Goal: Task Accomplishment & Management: Use online tool/utility

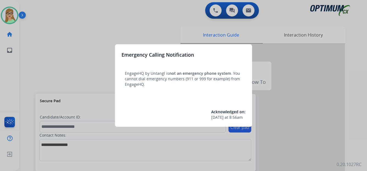
click at [13, 13] on div at bounding box center [183, 85] width 367 height 171
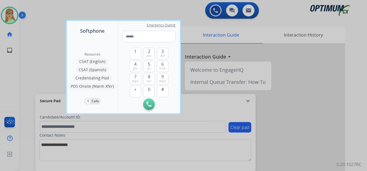
click at [105, 138] on div at bounding box center [183, 85] width 367 height 171
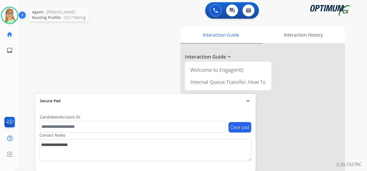
click at [18, 14] on div at bounding box center [10, 16] width 18 height 18
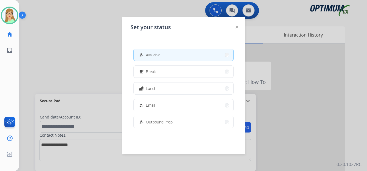
click at [170, 57] on button "how_to_reg Available" at bounding box center [184, 55] width 100 height 12
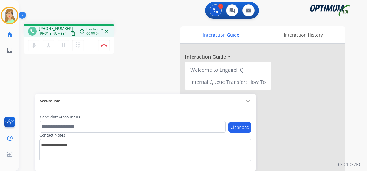
drag, startPoint x: 66, startPoint y: 34, endPoint x: 61, endPoint y: 36, distance: 5.7
click at [63, 35] on div "[PHONE_NUMBER] content_copy" at bounding box center [57, 33] width 37 height 7
click at [71, 35] on mat-icon "content_copy" at bounding box center [73, 33] width 5 height 5
click at [105, 45] on img at bounding box center [104, 45] width 7 height 3
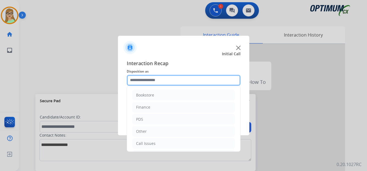
click at [147, 81] on input "text" at bounding box center [184, 80] width 114 height 11
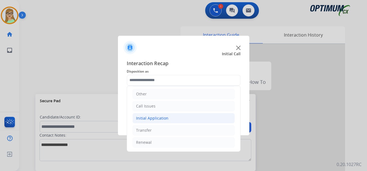
click at [156, 117] on div "Initial Application" at bounding box center [152, 117] width 32 height 5
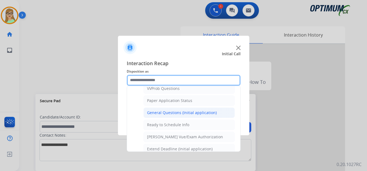
scroll to position [312, 0]
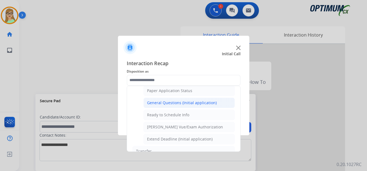
click at [172, 102] on div "General Questions (Initial application)" at bounding box center [182, 102] width 70 height 5
type input "**********"
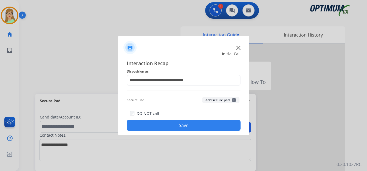
drag, startPoint x: 171, startPoint y: 124, endPoint x: 23, endPoint y: 92, distance: 151.0
click at [159, 124] on button "Save" at bounding box center [184, 125] width 114 height 11
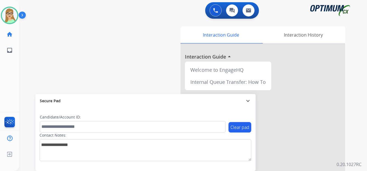
click at [113, 79] on div "swap_horiz Break voice bridge close_fullscreen Connect 3-Way Call merge_type Se…" at bounding box center [186, 134] width 335 height 229
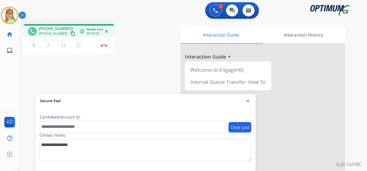
drag, startPoint x: 68, startPoint y: 35, endPoint x: 1, endPoint y: 59, distance: 71.7
click at [71, 35] on mat-icon "content_copy" at bounding box center [73, 33] width 5 height 5
click at [103, 44] on img at bounding box center [104, 45] width 7 height 3
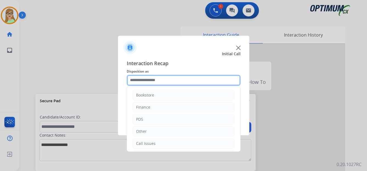
click at [150, 83] on input "text" at bounding box center [184, 80] width 114 height 11
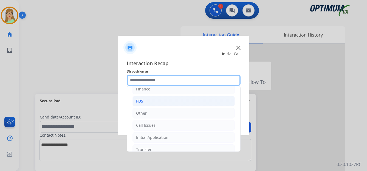
scroll to position [37, 0]
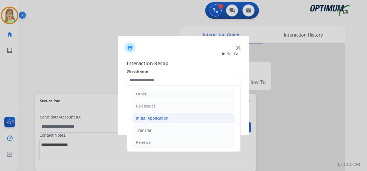
click at [160, 117] on div "Initial Application" at bounding box center [152, 117] width 32 height 5
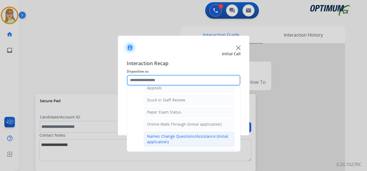
scroll to position [92, 0]
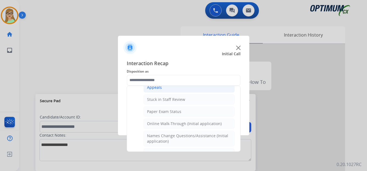
click at [157, 86] on div "Appeals" at bounding box center [154, 87] width 15 height 5
type input "*******"
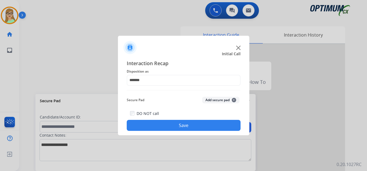
drag, startPoint x: 163, startPoint y: 125, endPoint x: 23, endPoint y: 135, distance: 139.5
click at [150, 127] on button "Save" at bounding box center [184, 125] width 114 height 11
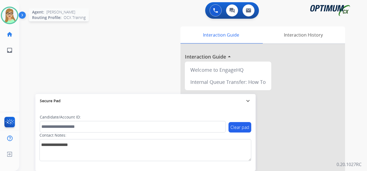
click at [11, 16] on img at bounding box center [9, 15] width 15 height 15
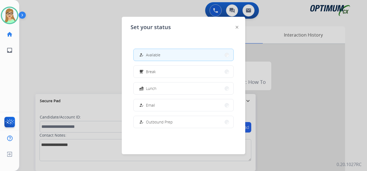
click at [148, 73] on span "Break" at bounding box center [151, 72] width 10 height 6
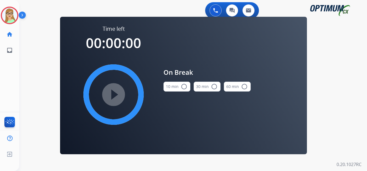
drag, startPoint x: 183, startPoint y: 86, endPoint x: 160, endPoint y: 85, distance: 23.4
click at [180, 86] on button "10 min radio_button_unchecked" at bounding box center [177, 87] width 27 height 10
drag, startPoint x: 121, startPoint y: 92, endPoint x: 186, endPoint y: 167, distance: 99.8
click at [117, 93] on mat-icon "play_circle_filled" at bounding box center [113, 94] width 7 height 7
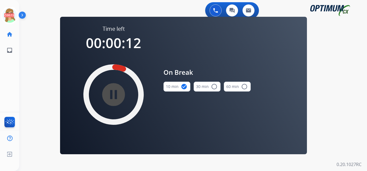
click at [22, 16] on img at bounding box center [23, 16] width 9 height 10
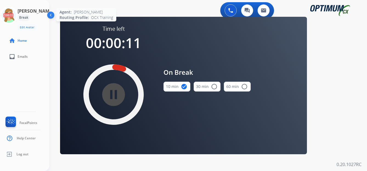
drag, startPoint x: 5, startPoint y: 16, endPoint x: 18, endPoint y: 16, distance: 12.4
click at [7, 16] on div "[PERSON_NAME] Break Edit Avatar 00:11 Agent: [PERSON_NAME] Profile: OCX Training" at bounding box center [24, 19] width 49 height 24
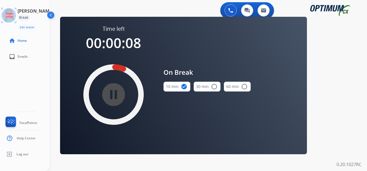
click at [52, 15] on img at bounding box center [51, 16] width 10 height 10
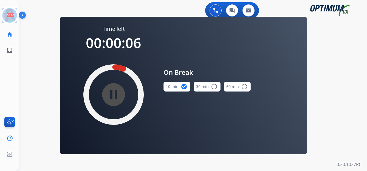
click at [23, 13] on img at bounding box center [23, 16] width 9 height 10
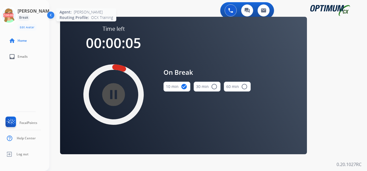
click at [14, 19] on icon at bounding box center [9, 16] width 18 height 18
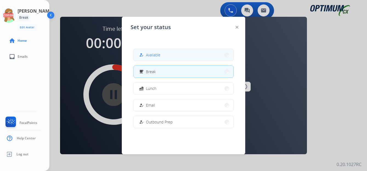
click at [154, 54] on span "Available" at bounding box center [153, 55] width 15 height 6
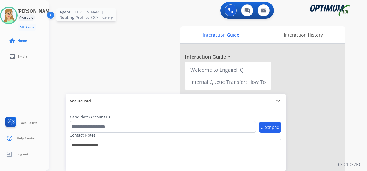
click at [16, 15] on img at bounding box center [8, 15] width 15 height 15
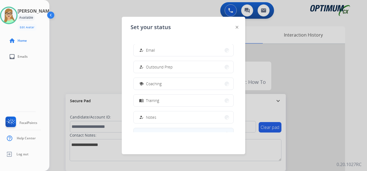
scroll to position [82, 0]
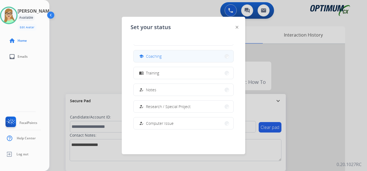
click at [153, 57] on span "Coaching" at bounding box center [154, 56] width 16 height 6
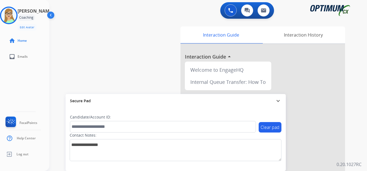
click at [4, 89] on div "[PERSON_NAME] Coaching Edit Avatar Agent: [PERSON_NAME] Profile: OCX Training h…" at bounding box center [24, 85] width 49 height 171
click at [16, 16] on img at bounding box center [8, 15] width 15 height 15
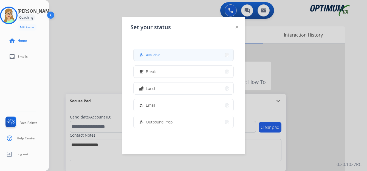
click at [151, 51] on button "how_to_reg Available" at bounding box center [184, 55] width 100 height 12
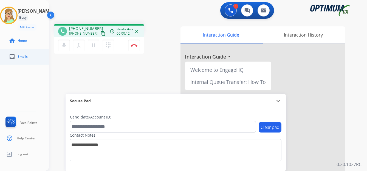
drag, startPoint x: 97, startPoint y: 34, endPoint x: 19, endPoint y: 56, distance: 80.6
click at [89, 36] on div "[PHONE_NUMBER] content_copy" at bounding box center [87, 33] width 37 height 7
click at [101, 33] on mat-icon "content_copy" at bounding box center [103, 33] width 5 height 5
drag, startPoint x: 97, startPoint y: 33, endPoint x: 29, endPoint y: 62, distance: 73.7
click at [101, 33] on mat-icon "content_copy" at bounding box center [103, 33] width 5 height 5
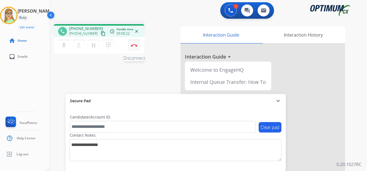
click at [135, 44] on img at bounding box center [134, 45] width 7 height 3
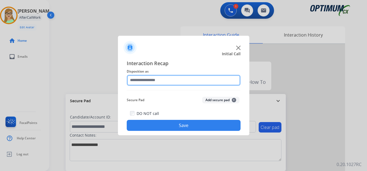
click at [150, 80] on input "text" at bounding box center [184, 80] width 114 height 11
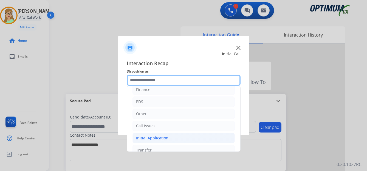
scroll to position [37, 0]
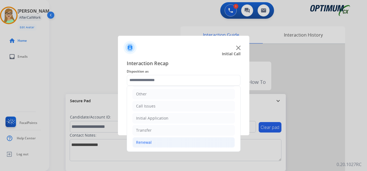
click at [147, 142] on div "Renewal" at bounding box center [144, 141] width 16 height 5
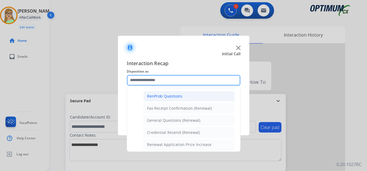
scroll to position [147, 0]
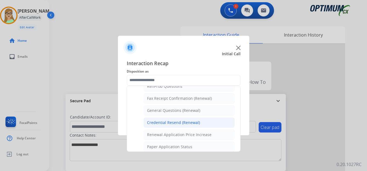
click at [170, 122] on div "Credential Resend (Renewal)" at bounding box center [173, 122] width 53 height 5
type input "**********"
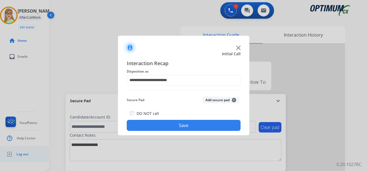
drag, startPoint x: 164, startPoint y: 126, endPoint x: 13, endPoint y: 156, distance: 153.9
click at [155, 128] on button "Save" at bounding box center [184, 125] width 114 height 11
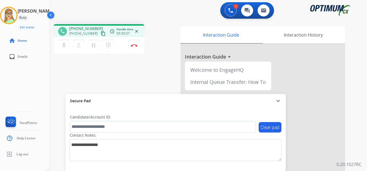
click at [101, 36] on mat-icon "content_copy" at bounding box center [103, 33] width 5 height 5
click at [133, 46] on img at bounding box center [134, 45] width 7 height 3
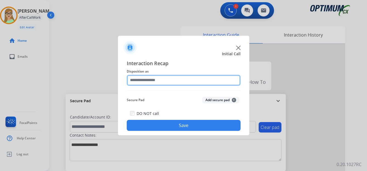
click at [145, 82] on input "text" at bounding box center [184, 80] width 114 height 11
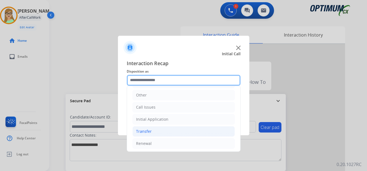
scroll to position [37, 0]
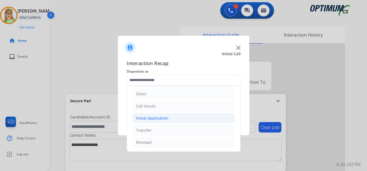
click at [158, 117] on div "Initial Application" at bounding box center [152, 117] width 32 height 5
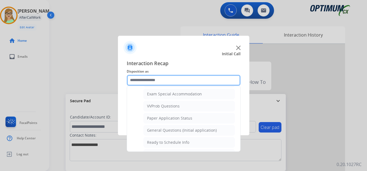
scroll to position [312, 0]
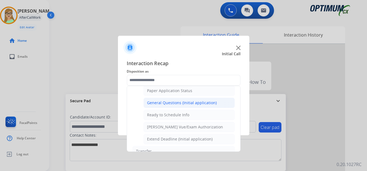
click at [163, 102] on div "General Questions (Initial application)" at bounding box center [182, 102] width 70 height 5
type input "**********"
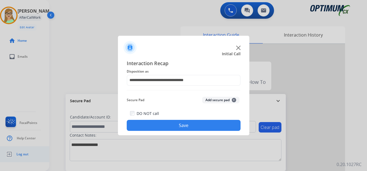
drag, startPoint x: 161, startPoint y: 129, endPoint x: 11, endPoint y: 153, distance: 151.6
click at [156, 129] on button "Save" at bounding box center [184, 125] width 114 height 11
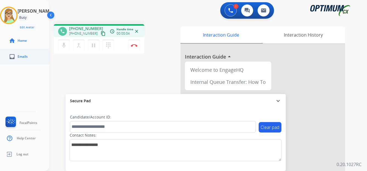
drag, startPoint x: 99, startPoint y: 34, endPoint x: 2, endPoint y: 51, distance: 97.9
click at [101, 34] on mat-icon "content_copy" at bounding box center [103, 33] width 5 height 5
click at [135, 46] on img at bounding box center [134, 45] width 7 height 3
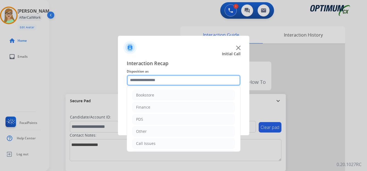
click at [143, 80] on input "text" at bounding box center [184, 80] width 114 height 11
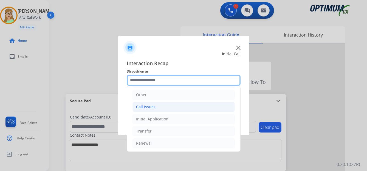
scroll to position [37, 0]
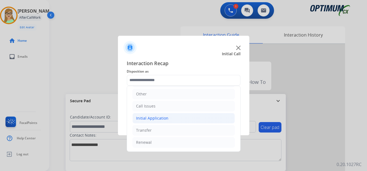
click at [156, 118] on div "Initial Application" at bounding box center [152, 117] width 32 height 5
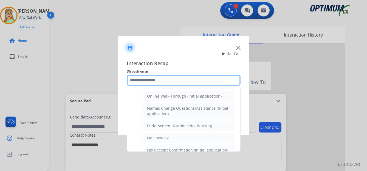
scroll to position [65, 0]
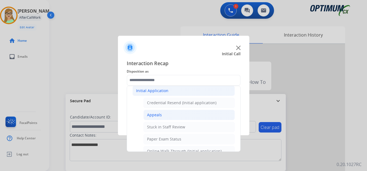
click at [157, 115] on div "Appeals" at bounding box center [154, 114] width 15 height 5
type input "*******"
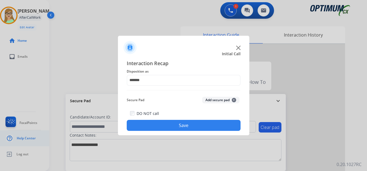
drag, startPoint x: 155, startPoint y: 125, endPoint x: 21, endPoint y: 142, distance: 134.6
click at [148, 125] on button "Save" at bounding box center [184, 125] width 114 height 11
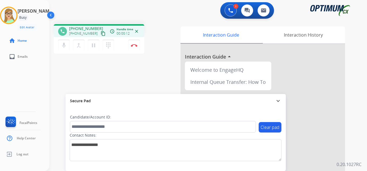
drag, startPoint x: 98, startPoint y: 35, endPoint x: 1, endPoint y: 74, distance: 104.5
click at [93, 38] on div "phone [PHONE_NUMBER] [PHONE_NUMBER] content_copy access_time Call metrics Queue…" at bounding box center [99, 39] width 91 height 31
drag, startPoint x: 97, startPoint y: 33, endPoint x: 87, endPoint y: 37, distance: 11.1
click at [101, 33] on mat-icon "content_copy" at bounding box center [103, 33] width 5 height 5
click at [134, 44] on img at bounding box center [134, 45] width 7 height 3
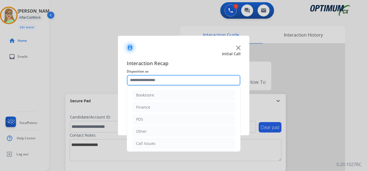
click at [142, 78] on input "text" at bounding box center [184, 80] width 114 height 11
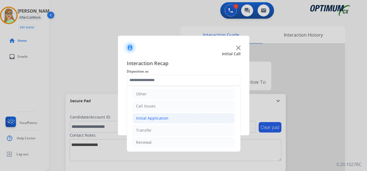
click at [153, 118] on div "Initial Application" at bounding box center [152, 117] width 32 height 5
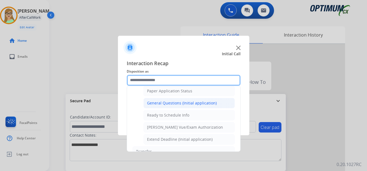
scroll to position [312, 0]
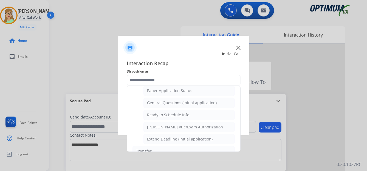
drag, startPoint x: 164, startPoint y: 114, endPoint x: 156, endPoint y: 122, distance: 10.9
click at [163, 114] on div "Ready to Schedule Info" at bounding box center [168, 114] width 42 height 5
type input "**********"
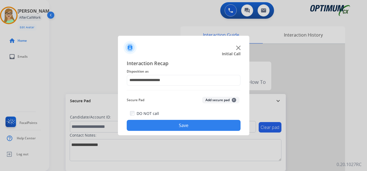
drag, startPoint x: 153, startPoint y: 126, endPoint x: 76, endPoint y: 142, distance: 78.5
click at [0, 138] on app-contact-recap-modal "**********" at bounding box center [0, 85] width 0 height 171
click at [139, 128] on button "Save" at bounding box center [184, 125] width 114 height 11
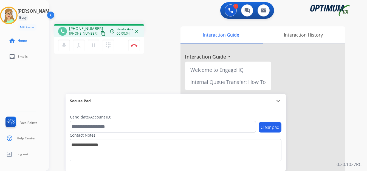
drag, startPoint x: 99, startPoint y: 34, endPoint x: 0, endPoint y: 71, distance: 105.1
click at [101, 35] on mat-icon "content_copy" at bounding box center [103, 33] width 5 height 5
click at [134, 45] on img at bounding box center [134, 45] width 7 height 3
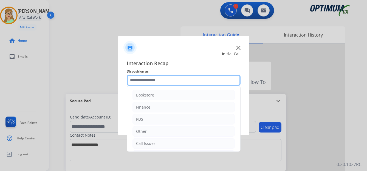
click at [147, 80] on input "text" at bounding box center [184, 80] width 114 height 11
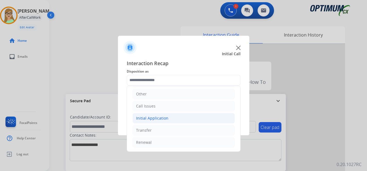
click at [157, 118] on div "Initial Application" at bounding box center [152, 117] width 32 height 5
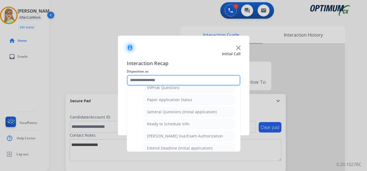
scroll to position [312, 0]
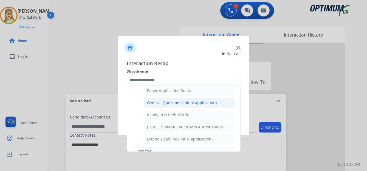
click at [158, 101] on div "General Questions (Initial application)" at bounding box center [182, 102] width 70 height 5
type input "**********"
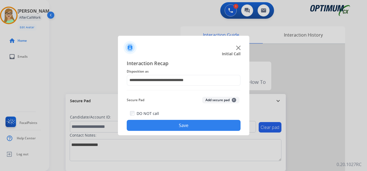
drag, startPoint x: 160, startPoint y: 127, endPoint x: 139, endPoint y: 157, distance: 36.8
click at [159, 127] on button "Save" at bounding box center [184, 125] width 114 height 11
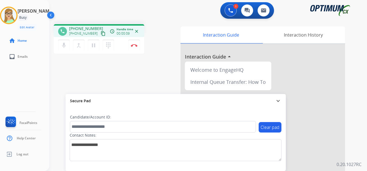
drag, startPoint x: 96, startPoint y: 33, endPoint x: 93, endPoint y: 35, distance: 3.0
click at [101, 33] on mat-icon "content_copy" at bounding box center [103, 33] width 5 height 5
click at [135, 46] on img at bounding box center [134, 45] width 7 height 3
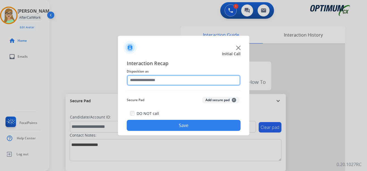
click at [155, 80] on input "text" at bounding box center [184, 80] width 114 height 11
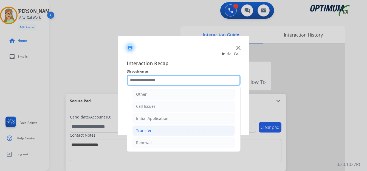
scroll to position [37, 0]
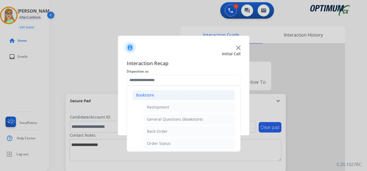
click at [146, 94] on div "Bookstore" at bounding box center [145, 94] width 18 height 5
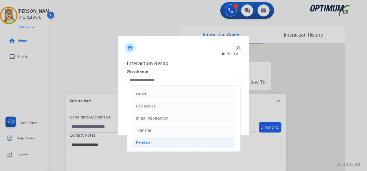
click at [143, 142] on div "Renewal" at bounding box center [144, 141] width 16 height 5
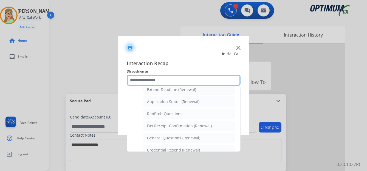
scroll to position [147, 0]
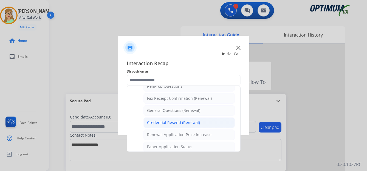
click at [152, 122] on div "Credential Resend (Renewal)" at bounding box center [173, 122] width 53 height 5
type input "**********"
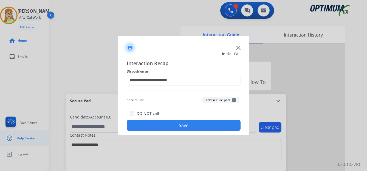
drag, startPoint x: 149, startPoint y: 127, endPoint x: 0, endPoint y: 145, distance: 149.5
click at [141, 130] on button "Save" at bounding box center [184, 125] width 114 height 11
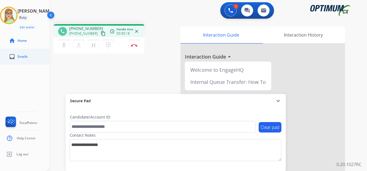
drag, startPoint x: 97, startPoint y: 34, endPoint x: 2, endPoint y: 53, distance: 96.8
click at [101, 34] on mat-icon "content_copy" at bounding box center [103, 33] width 5 height 5
click at [134, 43] on button "Disconnect" at bounding box center [134, 46] width 12 height 12
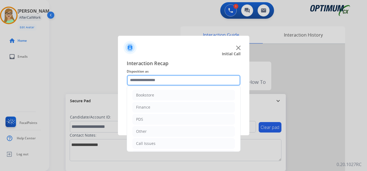
click at [145, 80] on input "text" at bounding box center [184, 80] width 114 height 11
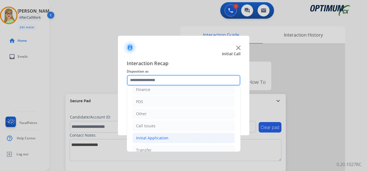
scroll to position [37, 0]
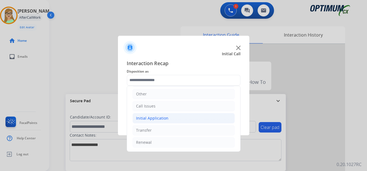
click at [150, 119] on div "Initial Application" at bounding box center [152, 117] width 32 height 5
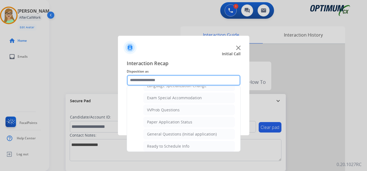
scroll to position [284, 0]
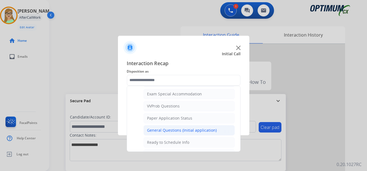
click at [155, 129] on div "General Questions (Initial application)" at bounding box center [182, 129] width 70 height 5
type input "**********"
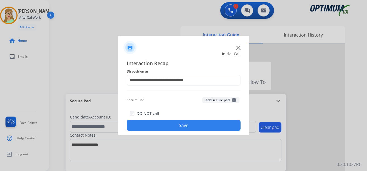
drag, startPoint x: 155, startPoint y: 125, endPoint x: 130, endPoint y: 129, distance: 24.4
click at [144, 128] on button "Save" at bounding box center [184, 125] width 114 height 11
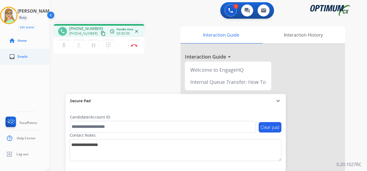
drag, startPoint x: 98, startPoint y: 36, endPoint x: 13, endPoint y: 55, distance: 86.4
click at [101, 36] on mat-icon "content_copy" at bounding box center [103, 33] width 5 height 5
click at [134, 44] on img at bounding box center [134, 45] width 7 height 3
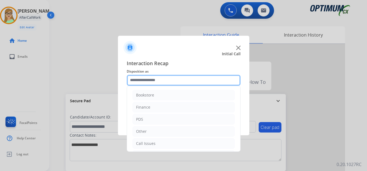
click at [147, 81] on input "text" at bounding box center [184, 80] width 114 height 11
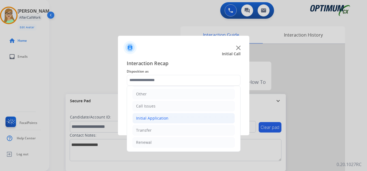
click at [151, 116] on div "Initial Application" at bounding box center [152, 117] width 32 height 5
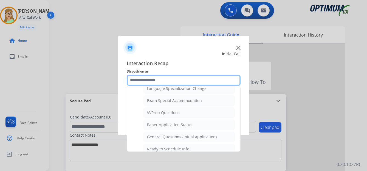
scroll to position [284, 0]
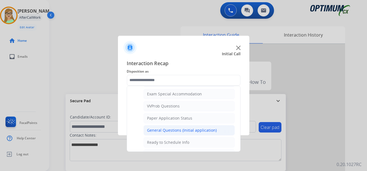
click at [170, 130] on div "General Questions (Initial application)" at bounding box center [182, 129] width 70 height 5
type input "**********"
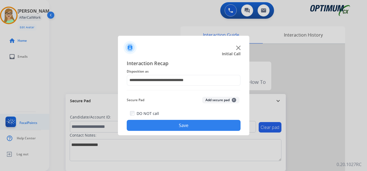
drag, startPoint x: 178, startPoint y: 127, endPoint x: 43, endPoint y: 125, distance: 134.8
click at [170, 127] on button "Save" at bounding box center [184, 125] width 114 height 11
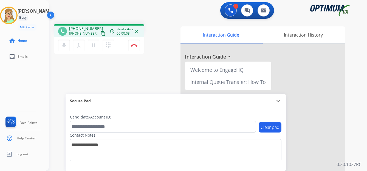
drag, startPoint x: 98, startPoint y: 33, endPoint x: 0, endPoint y: 69, distance: 104.4
click at [101, 34] on mat-icon "content_copy" at bounding box center [103, 33] width 5 height 5
click at [94, 46] on mat-icon "pause" at bounding box center [93, 45] width 7 height 7
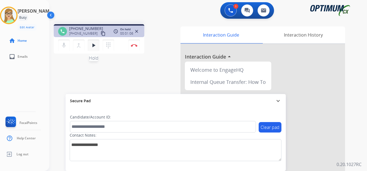
click at [94, 46] on mat-icon "play_arrow" at bounding box center [93, 45] width 7 height 7
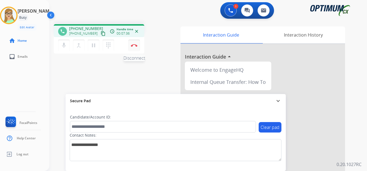
click at [135, 43] on button "Disconnect" at bounding box center [134, 46] width 12 height 12
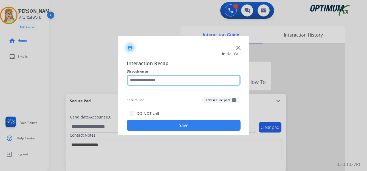
click at [145, 81] on input "text" at bounding box center [184, 80] width 114 height 11
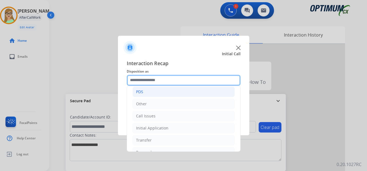
scroll to position [37, 0]
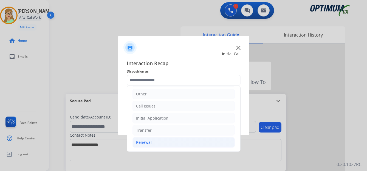
click at [147, 141] on div "Renewal" at bounding box center [144, 141] width 16 height 5
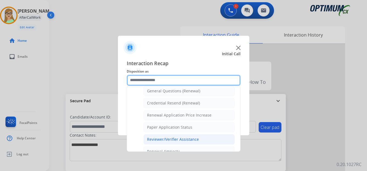
scroll to position [157, 0]
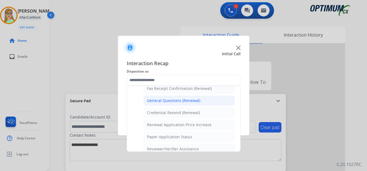
click at [162, 100] on div "General Questions (Renewal)" at bounding box center [173, 100] width 53 height 5
type input "**********"
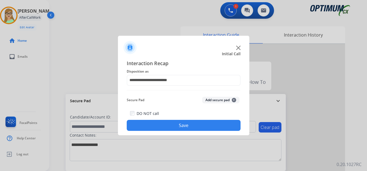
click at [168, 125] on button "Save" at bounding box center [184, 125] width 114 height 11
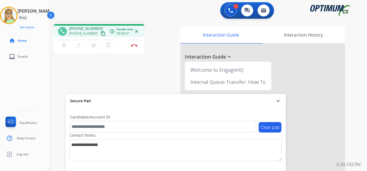
drag, startPoint x: 97, startPoint y: 34, endPoint x: 86, endPoint y: 36, distance: 11.4
click at [101, 34] on mat-icon "content_copy" at bounding box center [103, 33] width 5 height 5
click at [134, 45] on img at bounding box center [134, 45] width 7 height 3
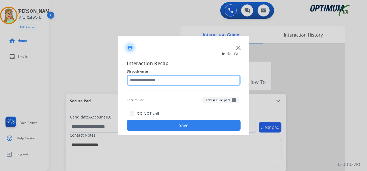
click at [148, 82] on input "text" at bounding box center [184, 80] width 114 height 11
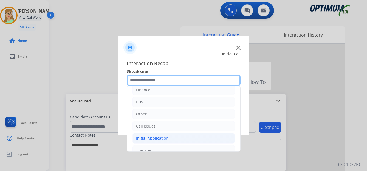
scroll to position [37, 0]
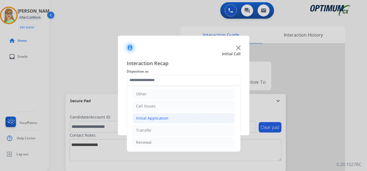
click at [154, 118] on div "Initial Application" at bounding box center [152, 117] width 32 height 5
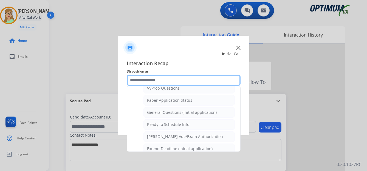
scroll to position [312, 0]
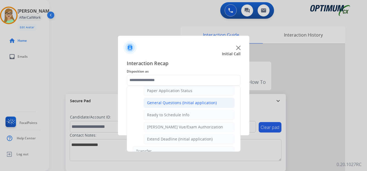
click at [165, 102] on div "General Questions (Initial application)" at bounding box center [182, 102] width 70 height 5
type input "**********"
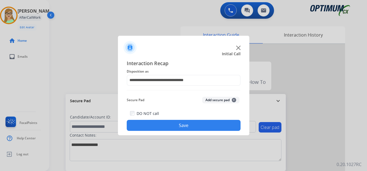
click at [162, 125] on button "Save" at bounding box center [184, 125] width 114 height 11
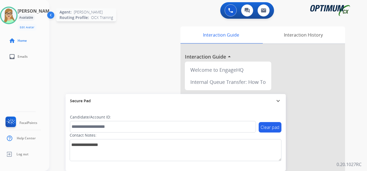
click at [12, 16] on img at bounding box center [8, 15] width 15 height 15
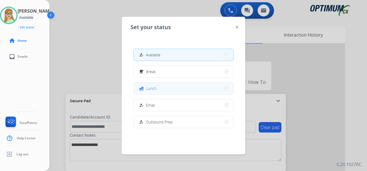
click at [153, 85] on div "fastfood Lunch" at bounding box center [147, 88] width 18 height 7
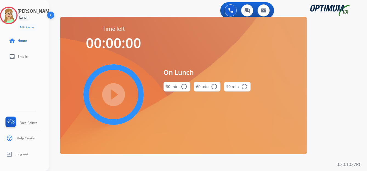
click at [184, 88] on mat-icon "radio_button_unchecked" at bounding box center [184, 86] width 7 height 7
click at [115, 98] on mat-icon "play_circle_filled" at bounding box center [113, 94] width 7 height 7
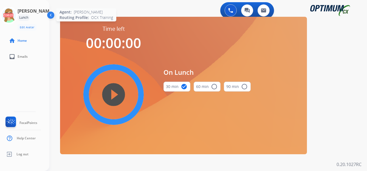
click at [12, 15] on icon at bounding box center [9, 16] width 18 height 18
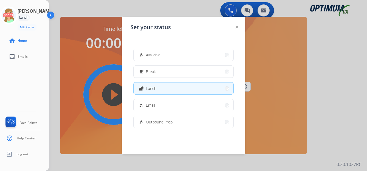
drag, startPoint x: 142, startPoint y: 54, endPoint x: 62, endPoint y: 77, distance: 83.2
click at [140, 55] on div "how_to_reg" at bounding box center [142, 55] width 8 height 7
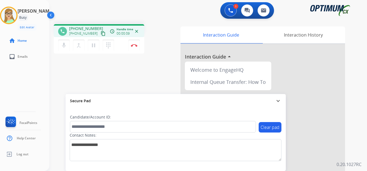
click at [101, 33] on mat-icon "content_copy" at bounding box center [103, 33] width 5 height 5
click at [108, 44] on mat-icon "dialpad" at bounding box center [108, 45] width 7 height 7
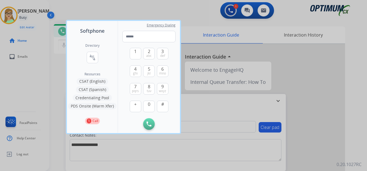
click at [94, 88] on button "CSAT (Spanish)" at bounding box center [92, 89] width 33 height 7
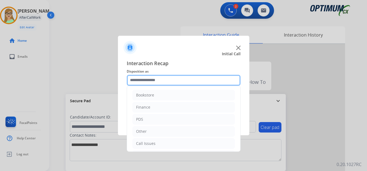
click at [147, 79] on input "text" at bounding box center [184, 80] width 114 height 11
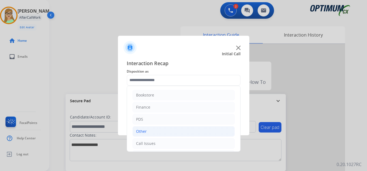
click at [142, 131] on div "Other" at bounding box center [141, 130] width 11 height 5
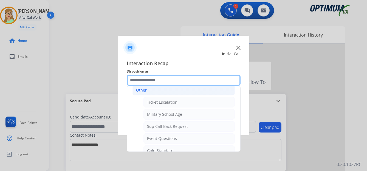
scroll to position [27, 0]
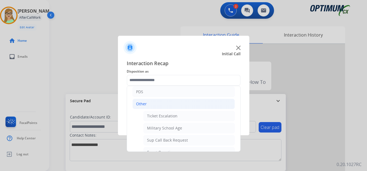
click at [141, 102] on div "Other" at bounding box center [141, 103] width 11 height 5
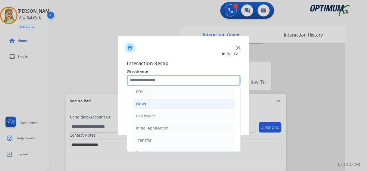
scroll to position [37, 0]
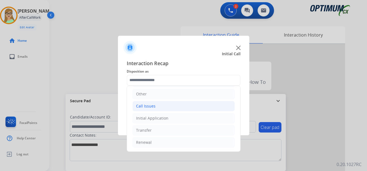
click at [146, 106] on div "Call Issues" at bounding box center [145, 105] width 19 height 5
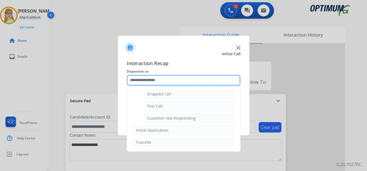
scroll to position [92, 0]
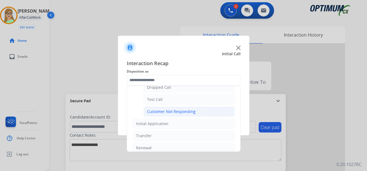
click at [169, 110] on div "Customer Not Responding" at bounding box center [171, 111] width 49 height 5
type input "**********"
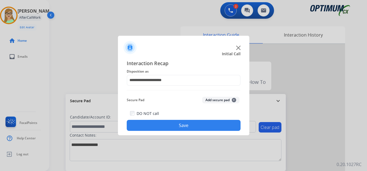
click at [175, 127] on button "Save" at bounding box center [184, 125] width 114 height 11
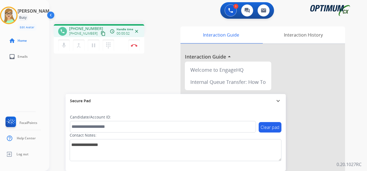
click at [101, 34] on mat-icon "content_copy" at bounding box center [103, 33] width 5 height 5
click at [135, 44] on img at bounding box center [134, 45] width 7 height 3
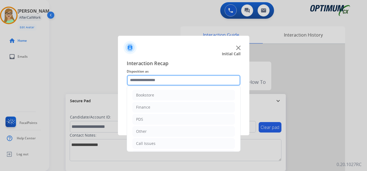
click at [149, 79] on input "text" at bounding box center [184, 80] width 114 height 11
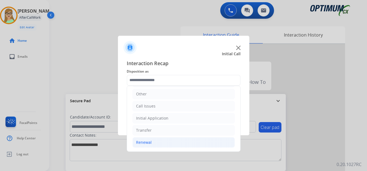
click at [147, 141] on div "Renewal" at bounding box center [144, 141] width 16 height 5
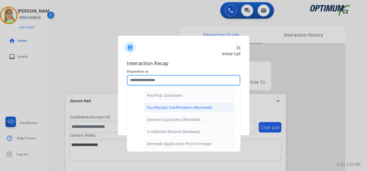
scroll to position [147, 0]
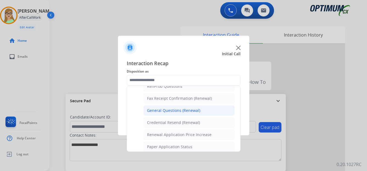
click at [177, 111] on div "General Questions (Renewal)" at bounding box center [173, 110] width 53 height 5
type input "**********"
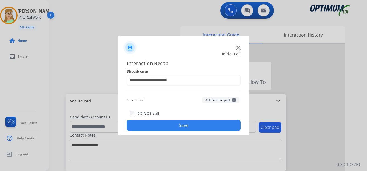
click at [169, 128] on button "Save" at bounding box center [184, 125] width 114 height 11
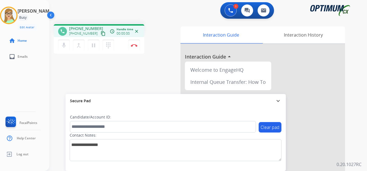
drag, startPoint x: 97, startPoint y: 33, endPoint x: 59, endPoint y: 54, distance: 43.0
click at [100, 35] on button "content_copy" at bounding box center [103, 33] width 7 height 7
click at [134, 45] on img at bounding box center [134, 45] width 7 height 3
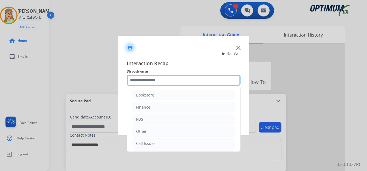
drag, startPoint x: 139, startPoint y: 81, endPoint x: 131, endPoint y: 94, distance: 15.3
click at [139, 81] on input "text" at bounding box center [184, 80] width 114 height 11
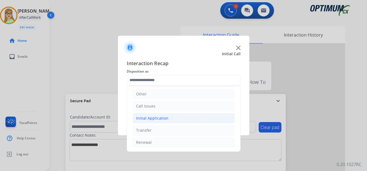
click at [151, 116] on div "Initial Application" at bounding box center [152, 117] width 32 height 5
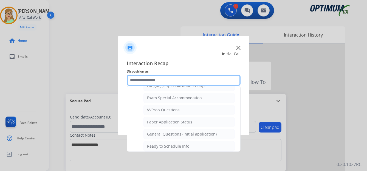
scroll to position [284, 0]
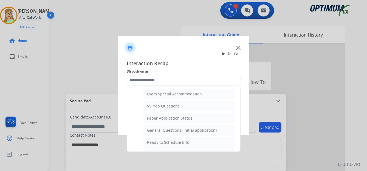
click at [160, 130] on div "General Questions (Initial application)" at bounding box center [182, 129] width 70 height 5
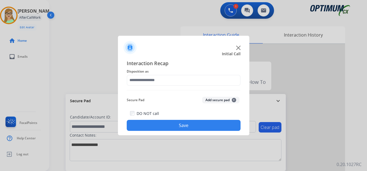
type input "**********"
drag, startPoint x: 153, startPoint y: 127, endPoint x: 1, endPoint y: 130, distance: 151.3
click at [147, 127] on button "Save" at bounding box center [184, 125] width 114 height 11
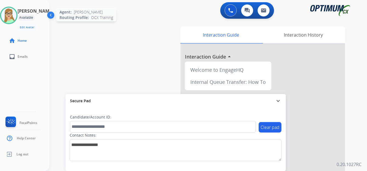
click at [15, 15] on img at bounding box center [8, 15] width 15 height 15
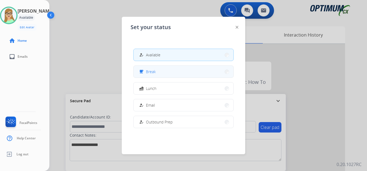
click at [154, 72] on span "Break" at bounding box center [151, 72] width 10 height 6
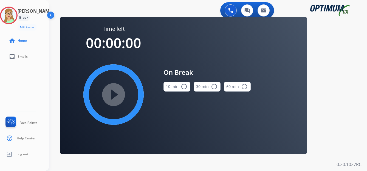
click at [182, 86] on mat-icon "radio_button_unchecked" at bounding box center [184, 86] width 7 height 7
click at [110, 91] on mat-icon "play_circle_filled" at bounding box center [113, 94] width 7 height 7
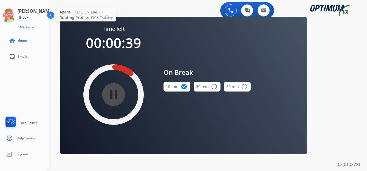
click at [18, 19] on icon at bounding box center [9, 16] width 18 height 18
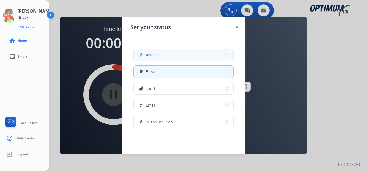
click at [155, 55] on span "Available" at bounding box center [153, 55] width 15 height 6
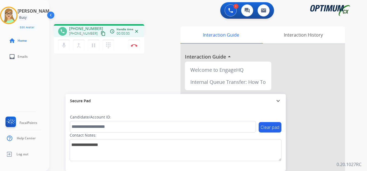
click at [101, 35] on mat-icon "content_copy" at bounding box center [103, 33] width 5 height 5
click at [135, 45] on img at bounding box center [134, 45] width 7 height 3
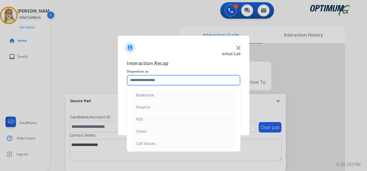
click at [156, 80] on input "text" at bounding box center [184, 80] width 114 height 11
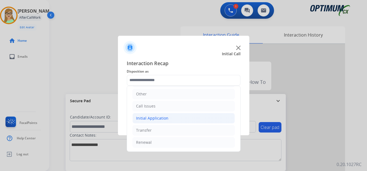
click at [157, 118] on div "Initial Application" at bounding box center [152, 117] width 32 height 5
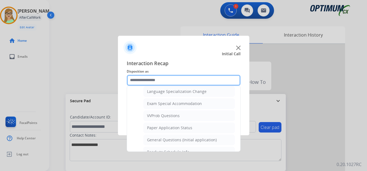
scroll to position [284, 0]
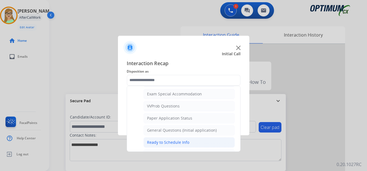
click at [162, 144] on div "Ready to Schedule Info" at bounding box center [168, 141] width 42 height 5
type input "**********"
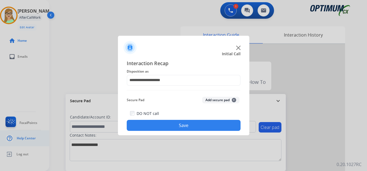
drag, startPoint x: 164, startPoint y: 128, endPoint x: 2, endPoint y: 144, distance: 163.3
click at [164, 128] on button "Save" at bounding box center [184, 125] width 114 height 11
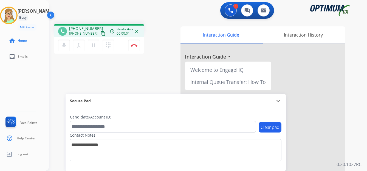
click at [101, 33] on mat-icon "content_copy" at bounding box center [103, 33] width 5 height 5
click at [135, 45] on img at bounding box center [134, 45] width 7 height 3
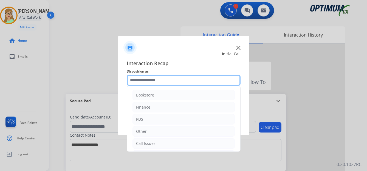
click at [148, 80] on input "text" at bounding box center [184, 80] width 114 height 11
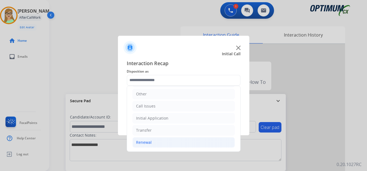
click at [147, 141] on div "Renewal" at bounding box center [144, 141] width 16 height 5
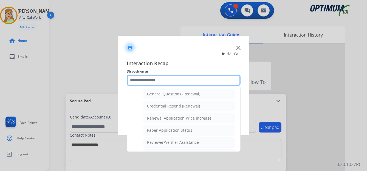
scroll to position [157, 0]
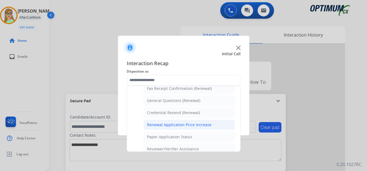
click at [165, 126] on div "Renewal Application Price Increase" at bounding box center [179, 124] width 65 height 5
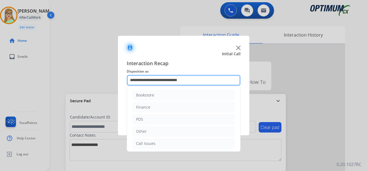
click at [163, 79] on input "**********" at bounding box center [184, 80] width 114 height 11
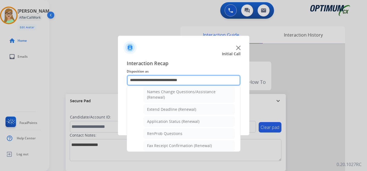
scroll to position [110, 0]
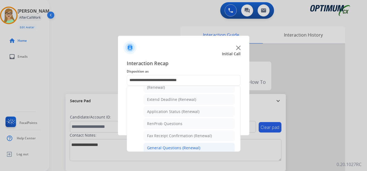
click at [154, 149] on div "General Questions (Renewal)" at bounding box center [173, 147] width 53 height 5
type input "**********"
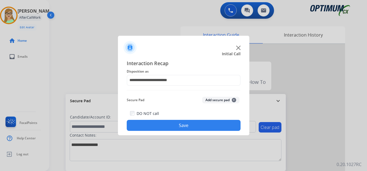
drag, startPoint x: 156, startPoint y: 127, endPoint x: 33, endPoint y: 80, distance: 132.0
click at [156, 127] on button "Save" at bounding box center [184, 125] width 114 height 11
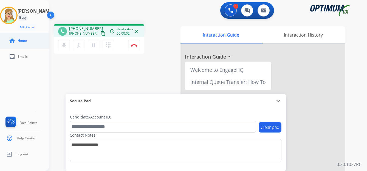
drag, startPoint x: 98, startPoint y: 35, endPoint x: 52, endPoint y: 46, distance: 47.3
click at [92, 36] on div "[PHONE_NUMBER] content_copy" at bounding box center [87, 33] width 37 height 7
drag, startPoint x: 97, startPoint y: 35, endPoint x: 1, endPoint y: 67, distance: 101.4
click at [101, 35] on mat-icon "content_copy" at bounding box center [103, 33] width 5 height 5
click at [135, 44] on img at bounding box center [134, 45] width 7 height 3
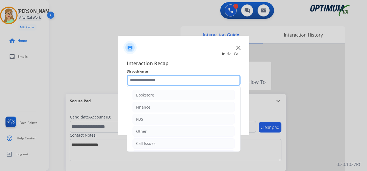
click at [153, 81] on input "text" at bounding box center [184, 80] width 114 height 11
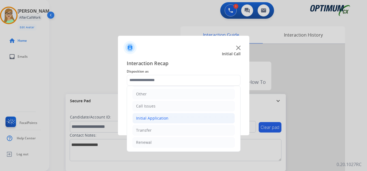
click at [157, 118] on div "Initial Application" at bounding box center [152, 117] width 32 height 5
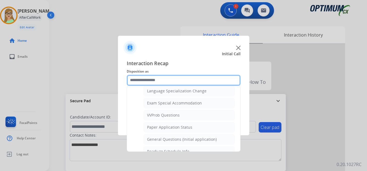
scroll to position [284, 0]
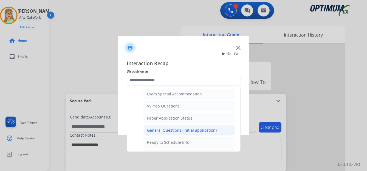
click at [166, 128] on div "General Questions (Initial application)" at bounding box center [182, 129] width 70 height 5
type input "**********"
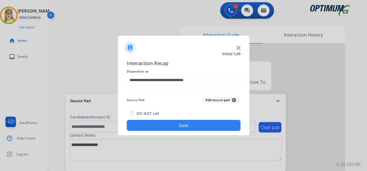
click at [174, 130] on button "Save" at bounding box center [184, 125] width 114 height 11
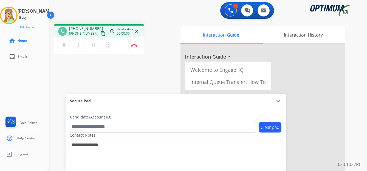
click at [101, 34] on mat-icon "content_copy" at bounding box center [103, 33] width 5 height 5
click at [93, 46] on mat-icon "pause" at bounding box center [93, 45] width 7 height 7
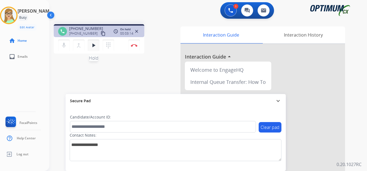
click at [91, 45] on mat-icon "play_arrow" at bounding box center [93, 45] width 7 height 7
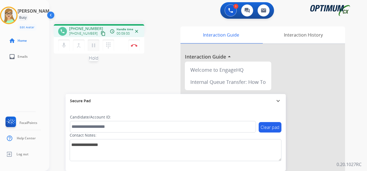
click at [94, 46] on mat-icon "pause" at bounding box center [93, 45] width 7 height 7
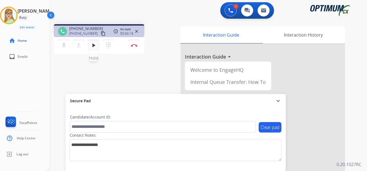
click at [93, 46] on mat-icon "play_arrow" at bounding box center [93, 45] width 7 height 7
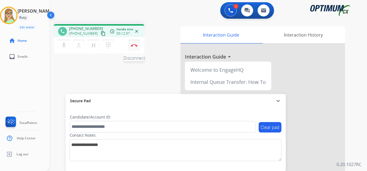
click at [135, 45] on img at bounding box center [134, 45] width 7 height 3
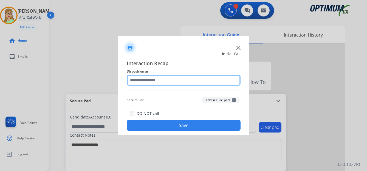
click at [139, 82] on input "text" at bounding box center [184, 80] width 114 height 11
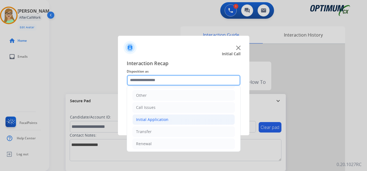
scroll to position [37, 0]
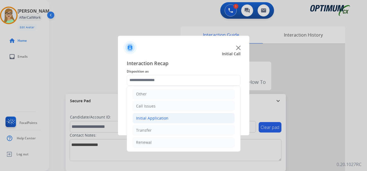
click at [161, 117] on div "Initial Application" at bounding box center [152, 117] width 32 height 5
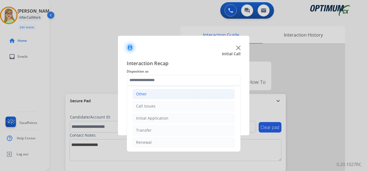
click at [140, 95] on div "Other" at bounding box center [141, 93] width 11 height 5
click at [144, 95] on div "Other" at bounding box center [141, 93] width 11 height 5
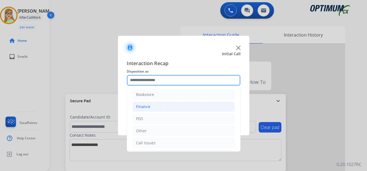
scroll to position [0, 0]
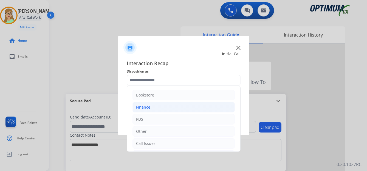
click at [145, 108] on div "Finance" at bounding box center [143, 106] width 14 height 5
click at [142, 106] on div "Finance" at bounding box center [143, 106] width 14 height 5
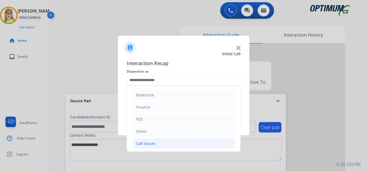
click at [143, 142] on div "Call Issues" at bounding box center [145, 143] width 19 height 5
click at [145, 105] on div "Finance" at bounding box center [143, 106] width 14 height 5
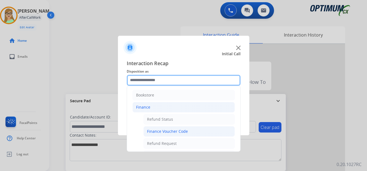
scroll to position [27, 0]
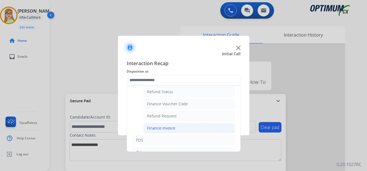
click at [165, 128] on div "Finance Invoice" at bounding box center [161, 127] width 28 height 5
type input "**********"
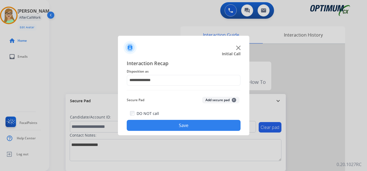
drag, startPoint x: 167, startPoint y: 128, endPoint x: 116, endPoint y: 138, distance: 52.9
click at [167, 128] on button "Save" at bounding box center [184, 125] width 114 height 11
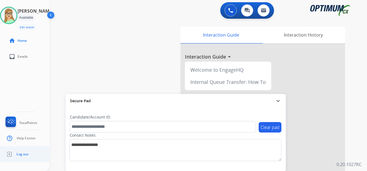
click at [23, 153] on span "Log out" at bounding box center [22, 154] width 12 height 4
